Goal: Information Seeking & Learning: Learn about a topic

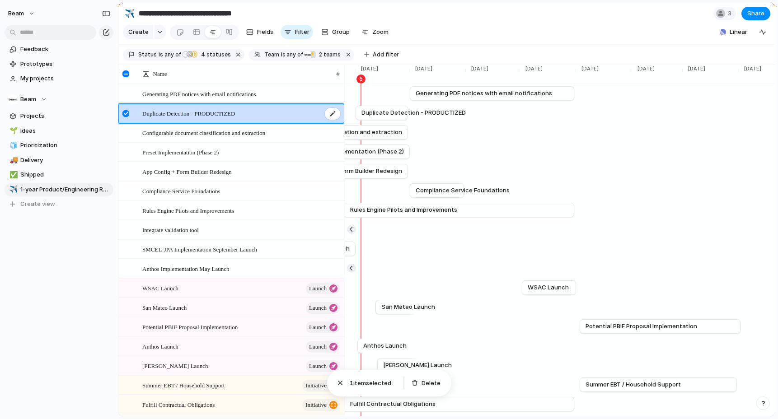
drag, startPoint x: 263, startPoint y: 112, endPoint x: 263, endPoint y: 105, distance: 7.2
click at [263, 105] on div "Duplicate Detection - PRODUCTIZED" at bounding box center [241, 113] width 199 height 19
click at [125, 114] on div at bounding box center [125, 113] width 7 height 7
drag, startPoint x: 125, startPoint y: 114, endPoint x: 131, endPoint y: 103, distance: 12.2
click at [131, 104] on div at bounding box center [127, 116] width 16 height 24
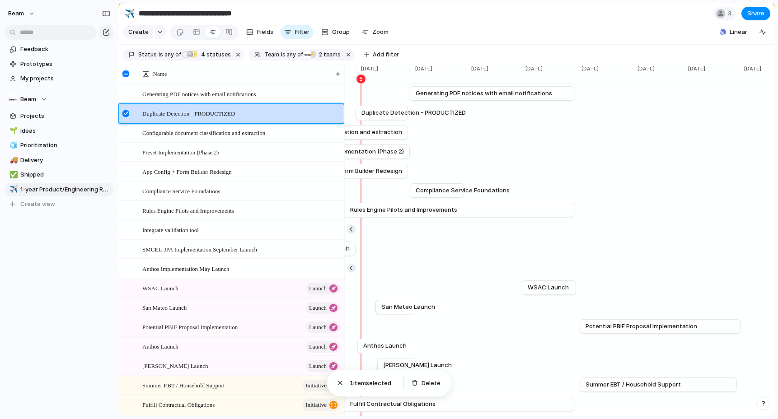
click at [125, 112] on div at bounding box center [125, 113] width 7 height 7
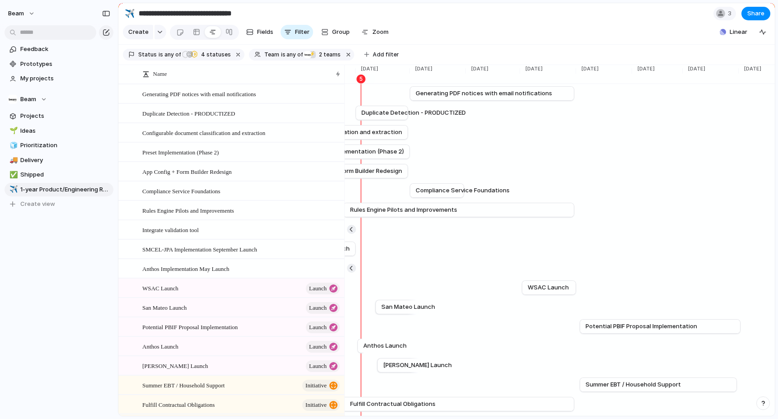
click at [473, 19] on section "**********" at bounding box center [446, 13] width 656 height 20
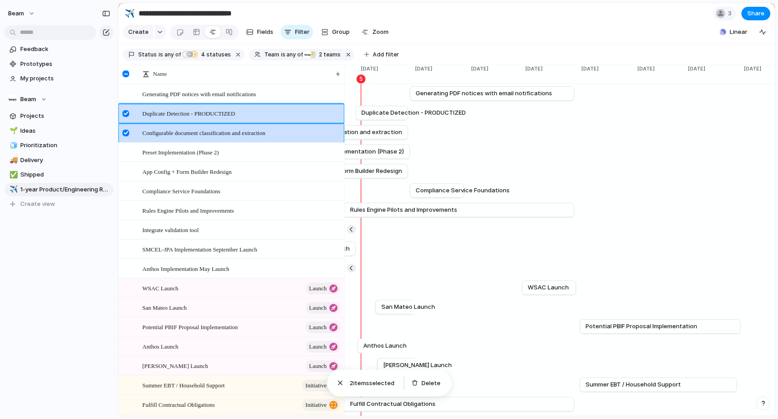
drag, startPoint x: 134, startPoint y: 111, endPoint x: 133, endPoint y: 131, distance: 20.3
click at [133, 133] on div "Generating PDF notices with email notifications Duplicate Detection - PRODUCTIZ…" at bounding box center [231, 278] width 226 height 389
click at [126, 117] on div at bounding box center [127, 116] width 16 height 24
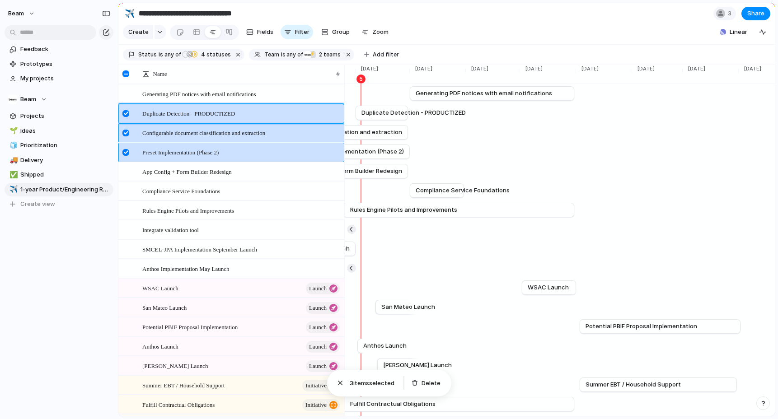
drag, startPoint x: 125, startPoint y: 112, endPoint x: 123, endPoint y: 135, distance: 22.7
click at [123, 135] on div "Generating PDF notices with email notifications Duplicate Detection - PRODUCTIZ…" at bounding box center [231, 278] width 226 height 389
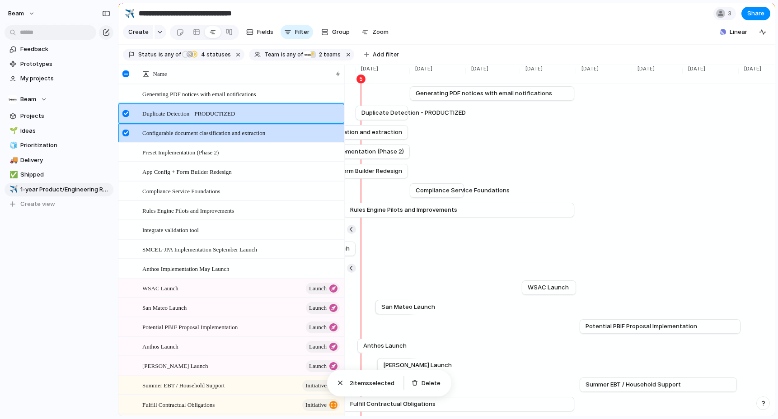
click at [124, 118] on div at bounding box center [127, 116] width 16 height 24
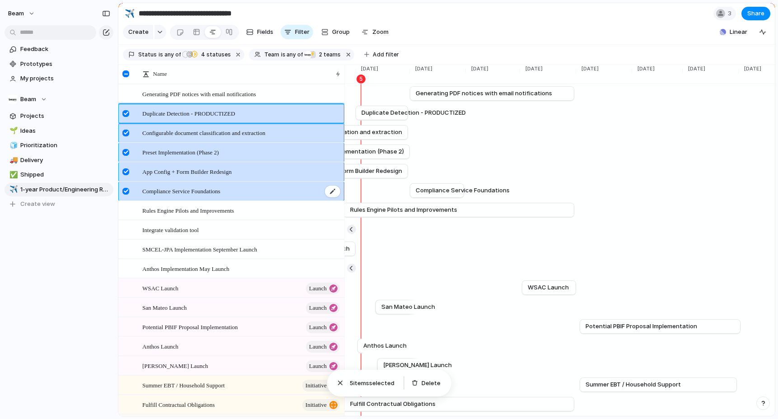
drag, startPoint x: 294, startPoint y: 120, endPoint x: 293, endPoint y: 200, distance: 79.5
click at [294, 201] on div "Generating PDF notices with email notifications Duplicate Detection - PRODUCTIZ…" at bounding box center [231, 278] width 226 height 389
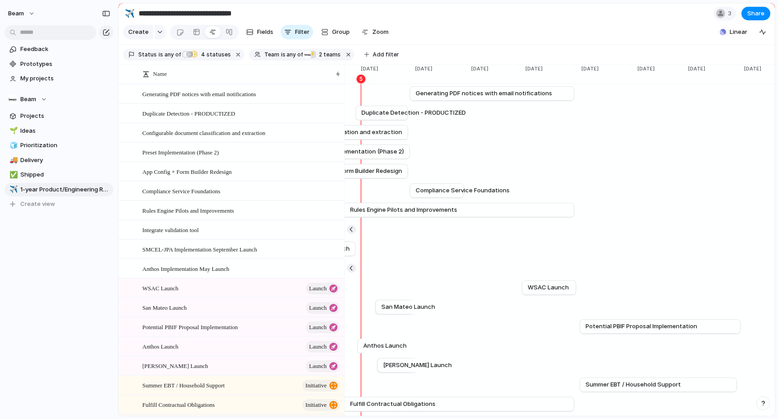
click at [478, 27] on section "Create Fields Filter Group Zoom Linear Clear Save for everyone" at bounding box center [446, 34] width 656 height 22
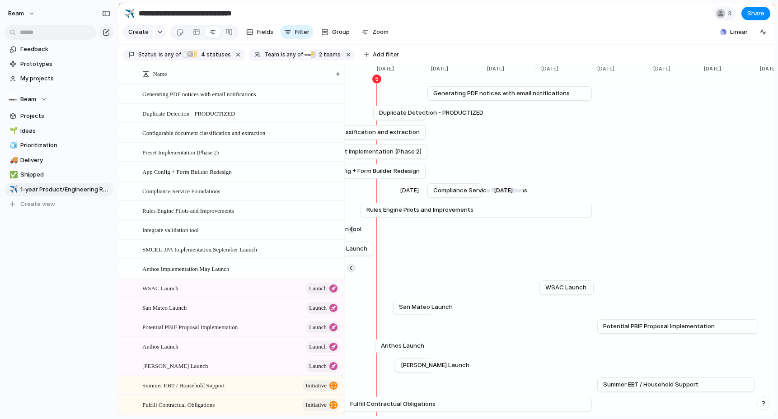
scroll to position [0, 1954]
drag, startPoint x: 388, startPoint y: 114, endPoint x: 388, endPoint y: 171, distance: 56.9
click at [388, 171] on div "Oct 1 Generating PDF notices with email notifications Dec 31 Sep 1 Duplicate De…" at bounding box center [559, 278] width 430 height 389
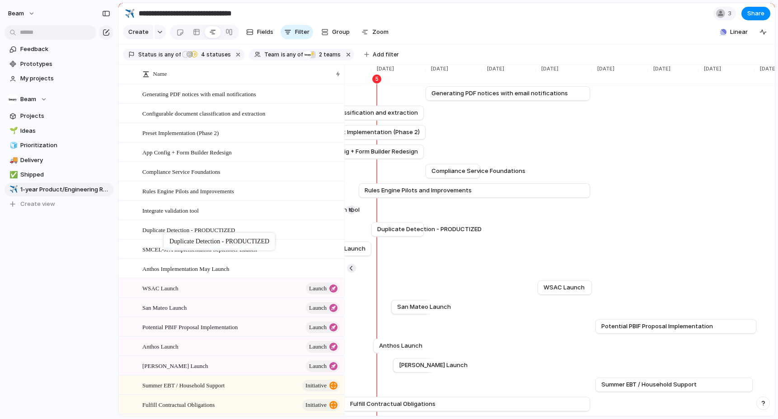
drag, startPoint x: 168, startPoint y: 111, endPoint x: 168, endPoint y: 234, distance: 123.3
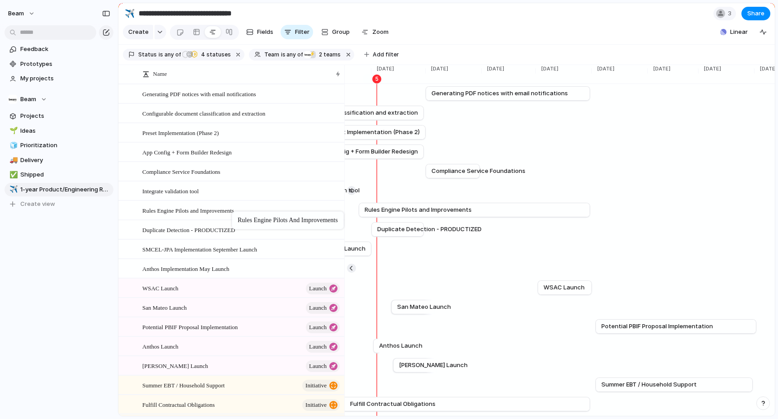
drag, startPoint x: 236, startPoint y: 189, endPoint x: 236, endPoint y: 213, distance: 23.9
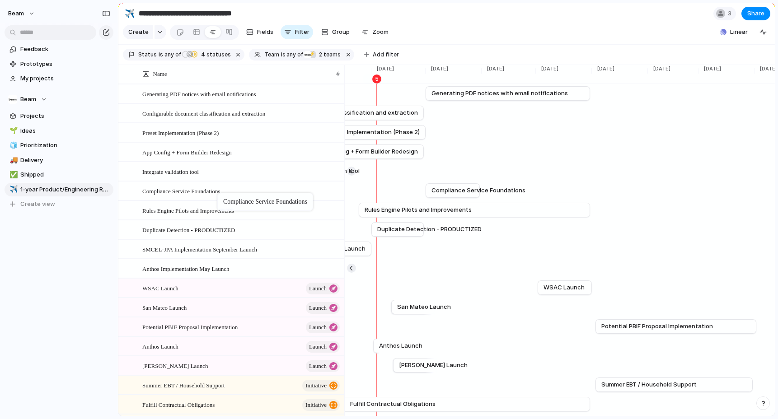
drag, startPoint x: 221, startPoint y: 171, endPoint x: 222, endPoint y: 195, distance: 24.0
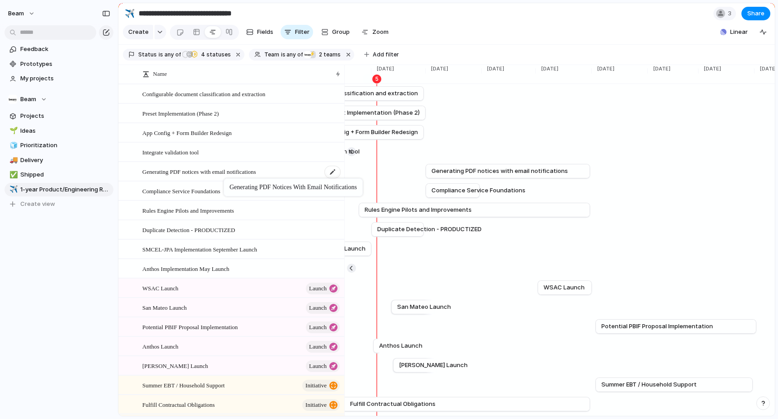
drag, startPoint x: 226, startPoint y: 95, endPoint x: 228, endPoint y: 179, distance: 84.1
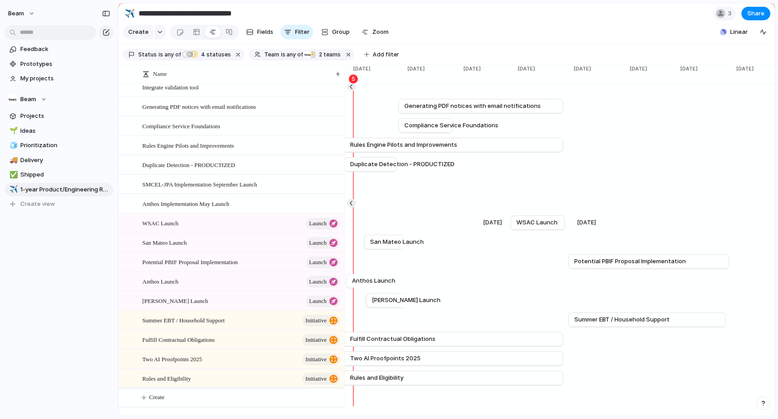
scroll to position [0, 1981]
click at [538, 224] on span "WSAC Launch" at bounding box center [536, 222] width 41 height 9
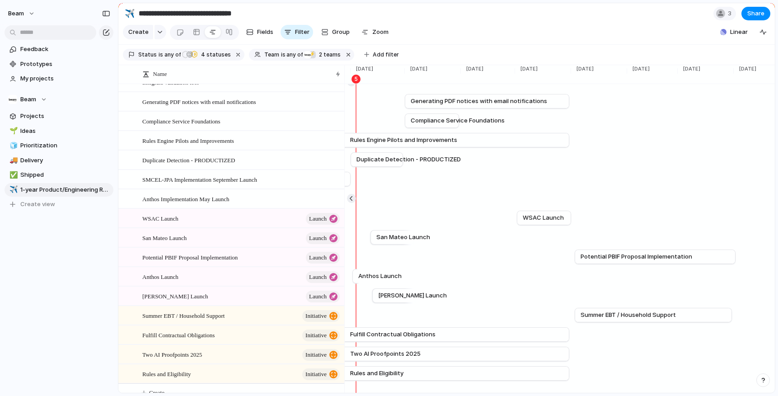
scroll to position [71, 0]
